Goal: Information Seeking & Learning: Learn about a topic

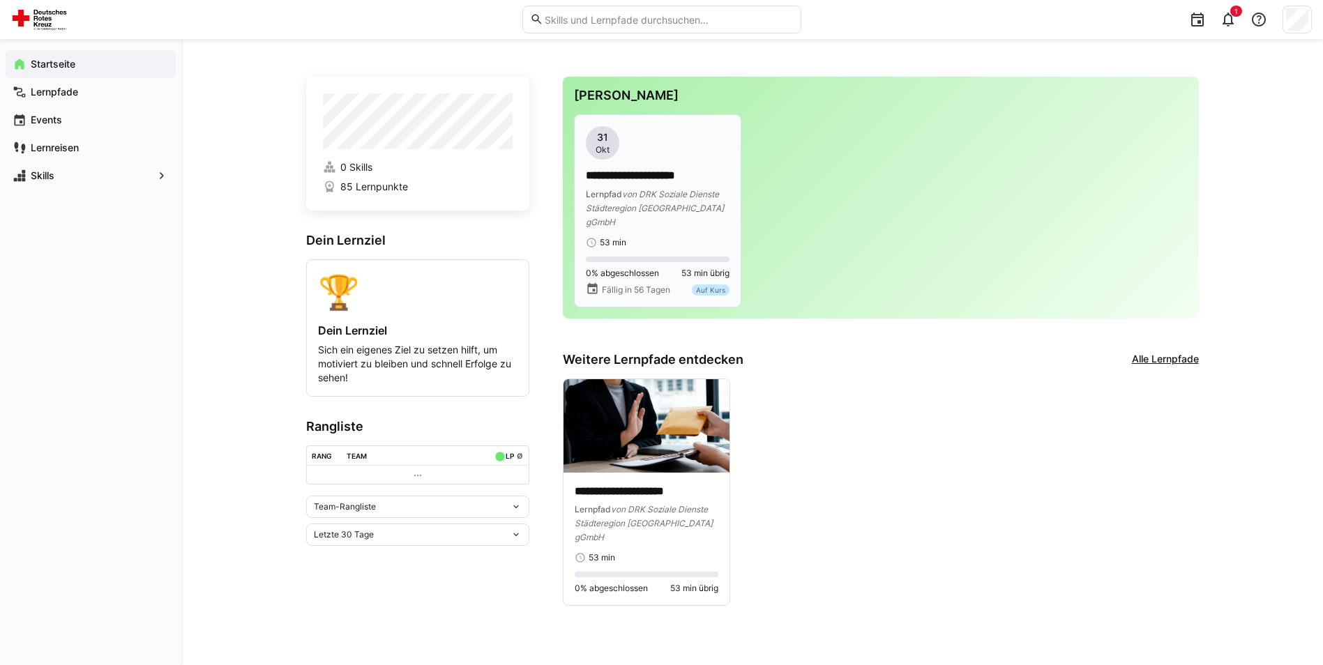
click at [655, 199] on span "von DRK Soziale Dienste Städteregion [GEOGRAPHIC_DATA] gGmbH" at bounding box center [655, 208] width 138 height 38
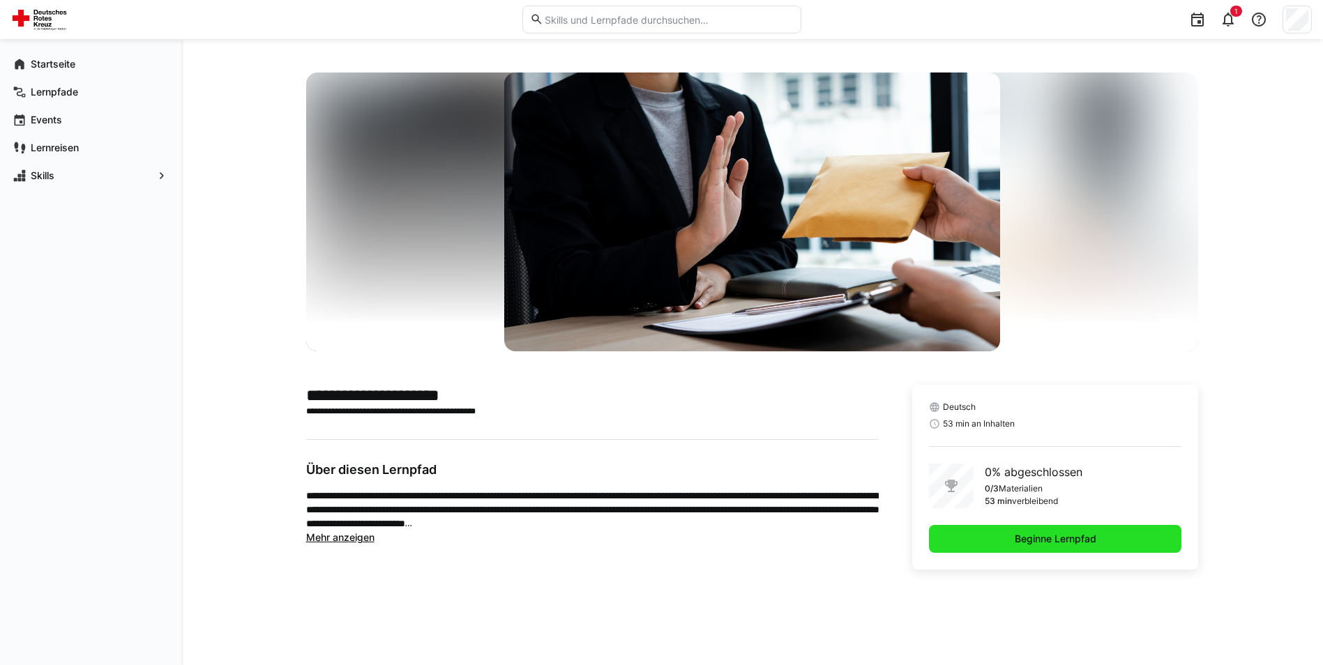
click at [1043, 514] on span "Beginne Lernpfad" at bounding box center [1056, 539] width 86 height 14
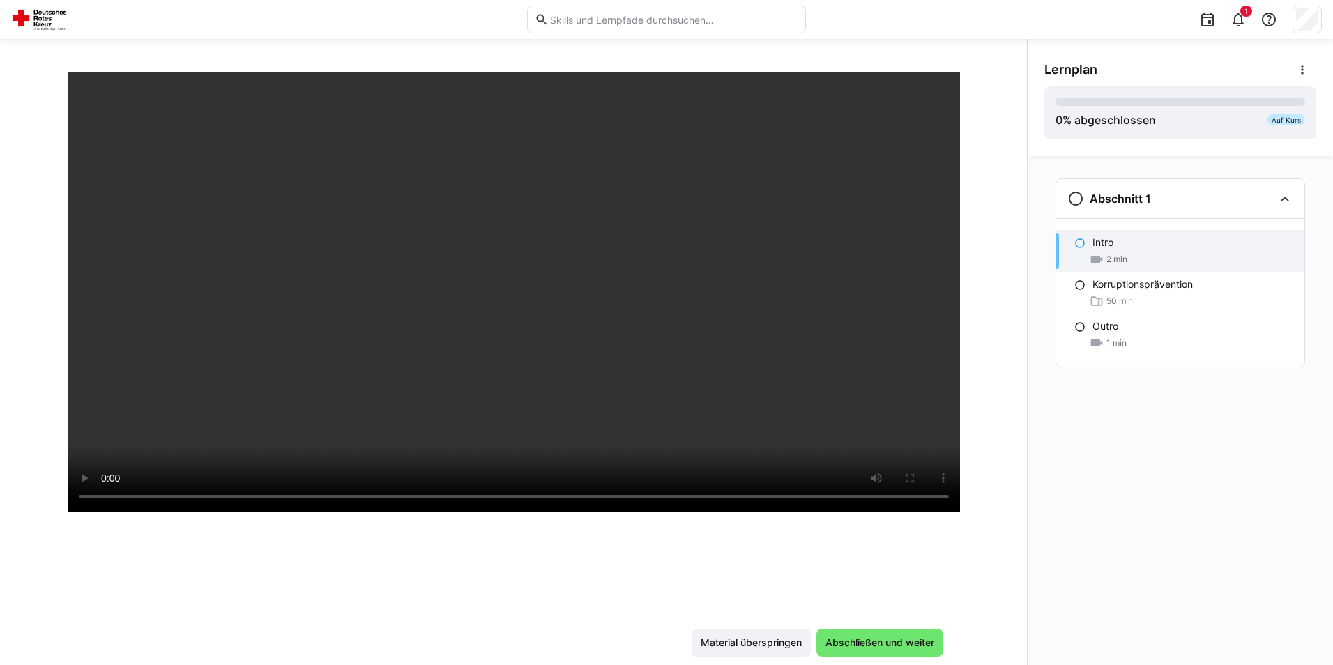
scroll to position [70, 0]
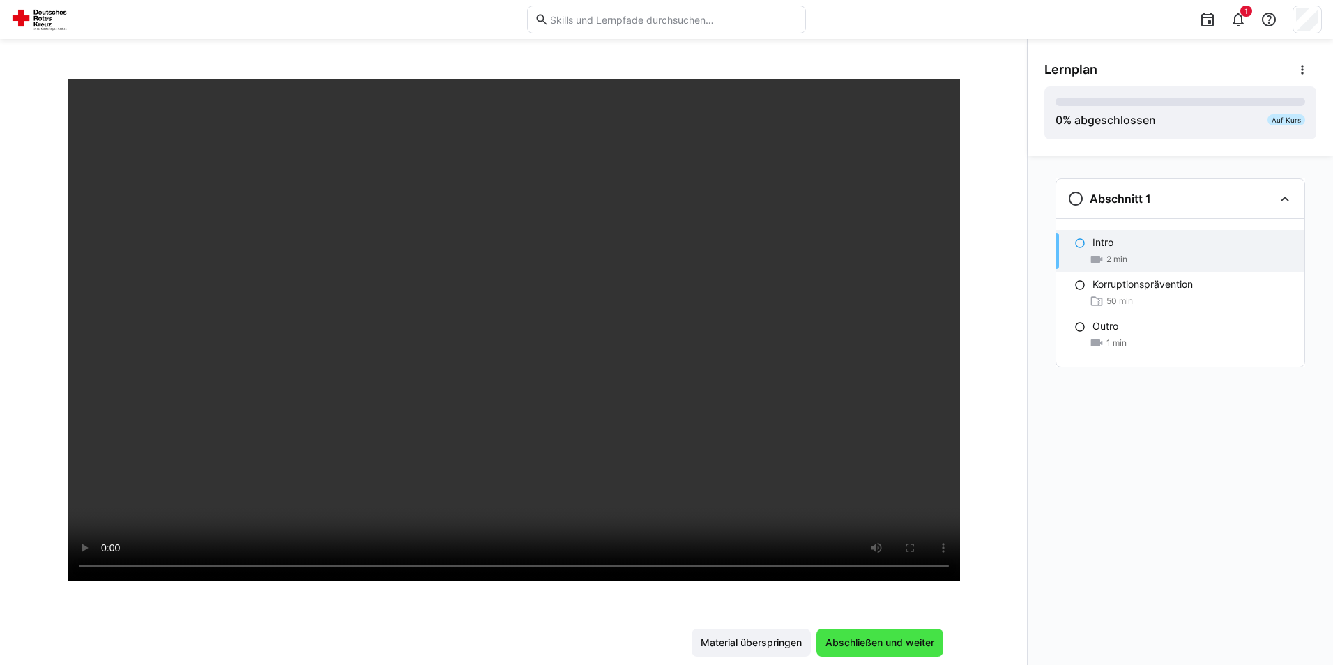
click at [900, 514] on span "Abschließen und weiter" at bounding box center [880, 643] width 113 height 14
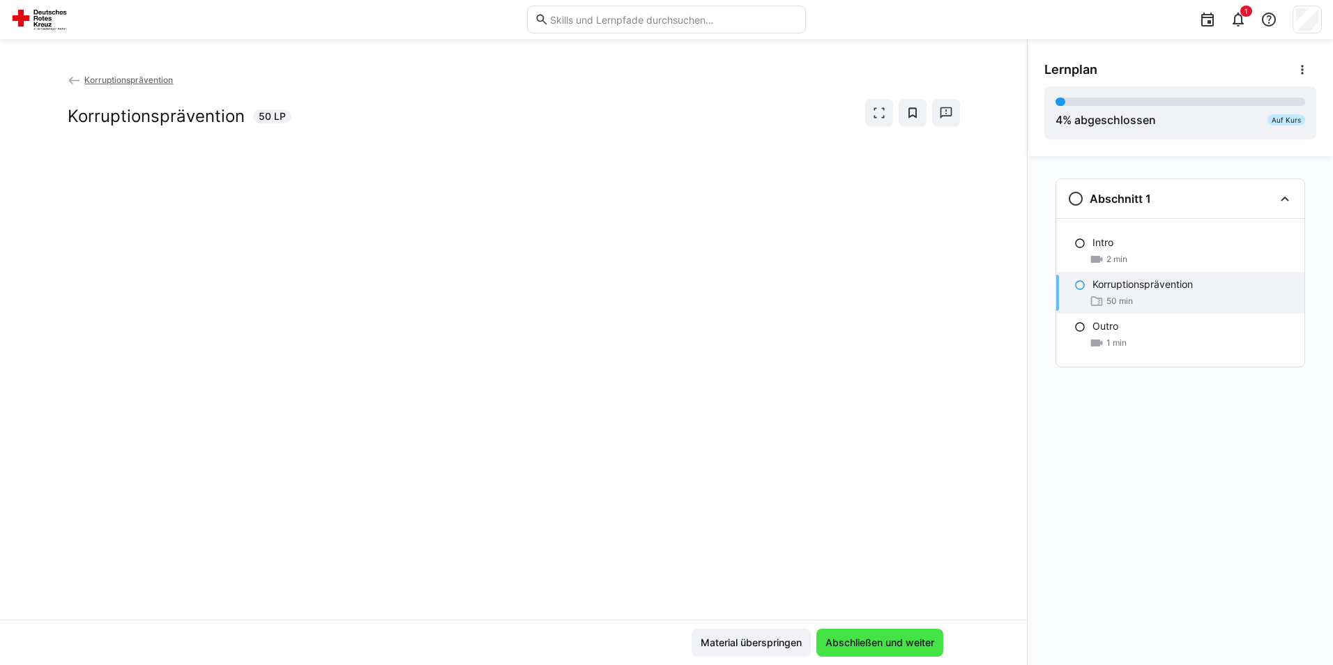
scroll to position [0, 0]
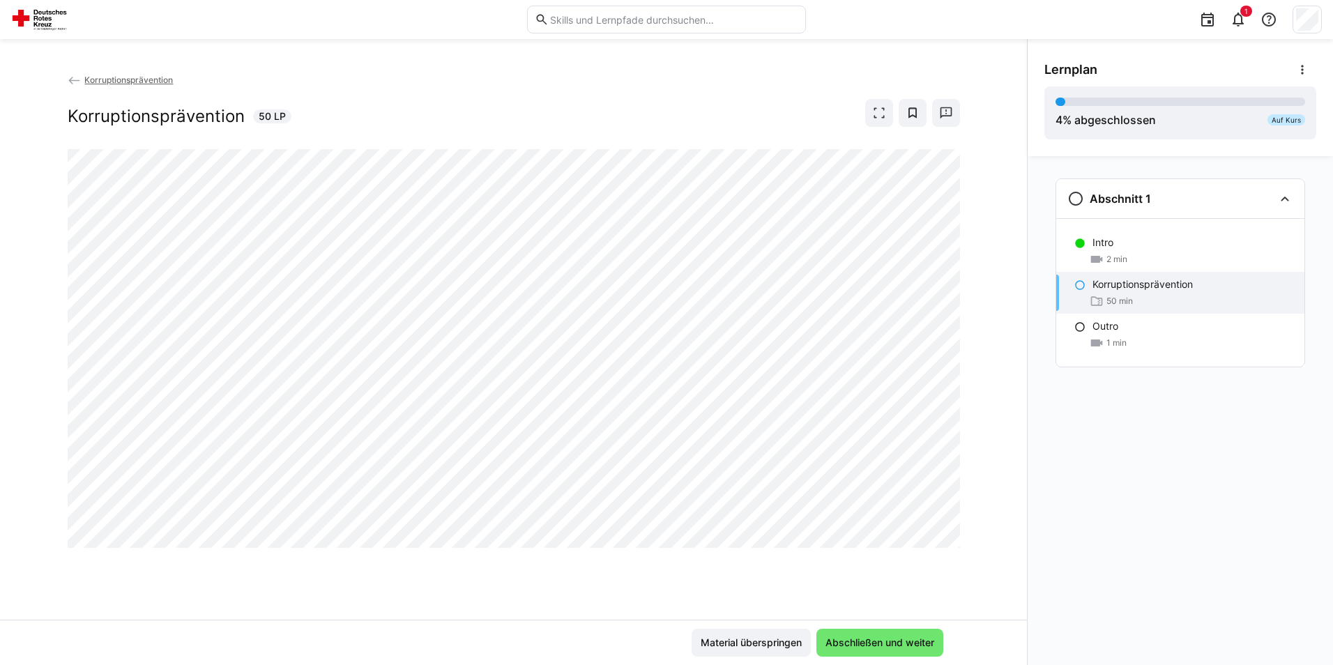
click at [295, 514] on div "Korruptionsprävention Korruptionsprävention 50 LP" at bounding box center [513, 346] width 1027 height 547
click at [312, 514] on div "Korruptionsprävention Korruptionsprävention 50 LP" at bounding box center [513, 346] width 1027 height 547
click at [338, 514] on div "Korruptionsprävention Korruptionsprävention 50 LP" at bounding box center [513, 346] width 1027 height 547
click at [306, 514] on div "Korruptionsprävention Korruptionsprävention 50 LP" at bounding box center [513, 346] width 1027 height 547
click at [368, 514] on div "Korruptionsprävention Korruptionsprävention 50 LP" at bounding box center [513, 346] width 1027 height 547
